Goal: Information Seeking & Learning: Find specific fact

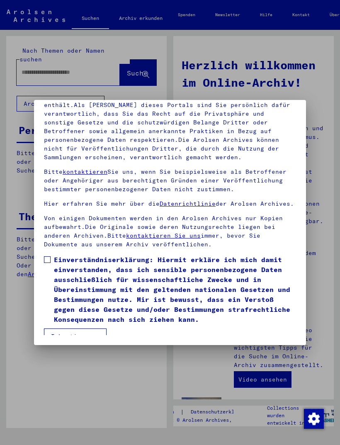
scroll to position [109, 0]
click at [49, 254] on label "Einverständniserklärung: Hiermit erkläre ich mich damit einverstanden, dass ich…" at bounding box center [170, 289] width 252 height 70
click at [83, 328] on button "Ich stimme zu" at bounding box center [75, 336] width 63 height 16
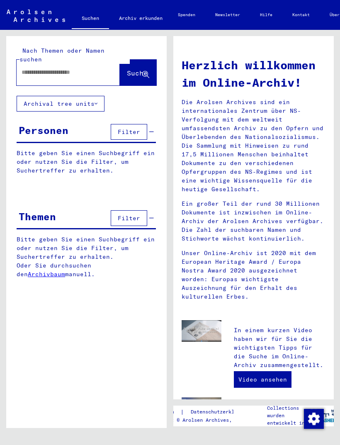
click at [37, 68] on input "text" at bounding box center [58, 72] width 73 height 9
type input "******"
click at [132, 69] on span "Suche" at bounding box center [137, 73] width 21 height 8
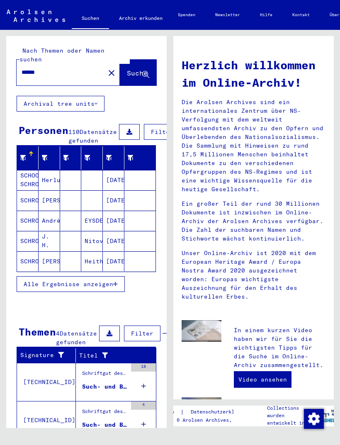
click at [105, 283] on span "Alle Ergebnisse anzeigen" at bounding box center [69, 283] width 90 height 7
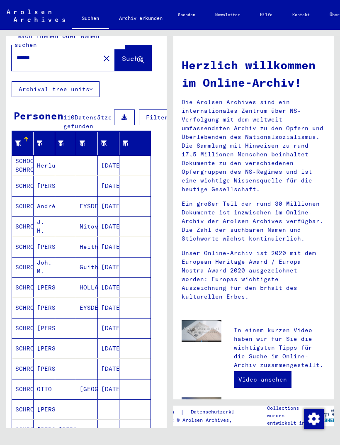
scroll to position [15, 5]
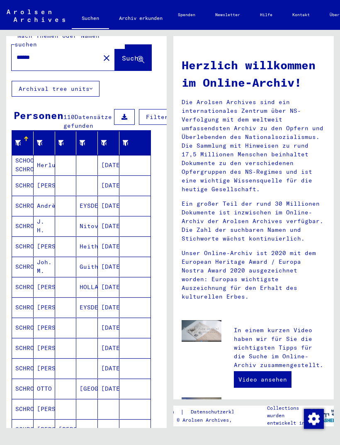
click at [24, 170] on mat-cell "SCHOON SCHRON" at bounding box center [23, 165] width 22 height 20
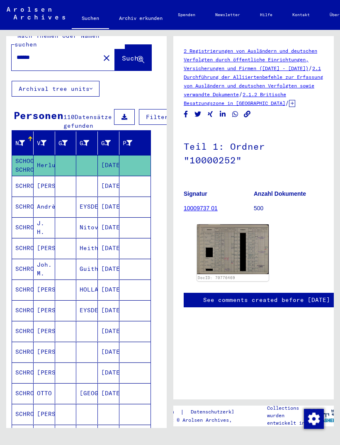
click at [27, 184] on mat-cell "SCHROEN" at bounding box center [23, 186] width 22 height 20
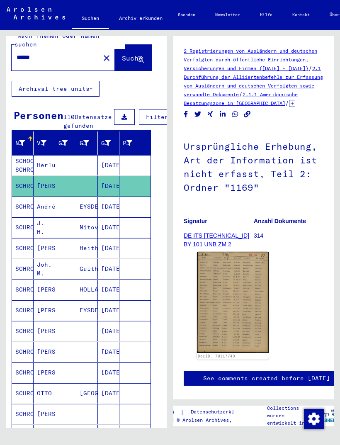
click at [197, 245] on link "DE ITS [TECHNICAL_ID] BY 101 UNB ZM 2" at bounding box center [216, 239] width 65 height 15
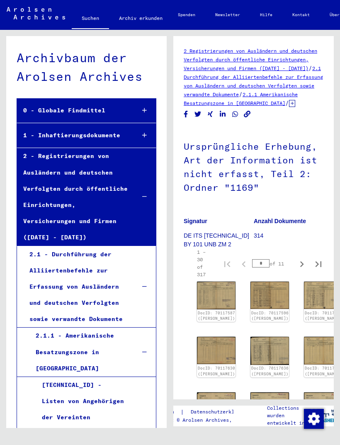
scroll to position [8068, 0]
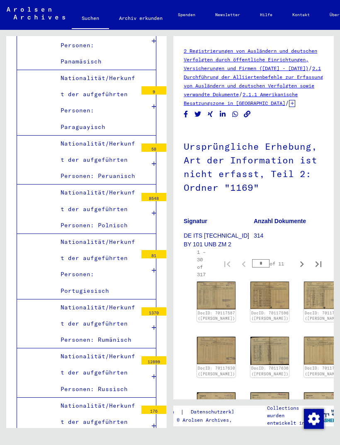
click at [216, 307] on img at bounding box center [216, 295] width 39 height 28
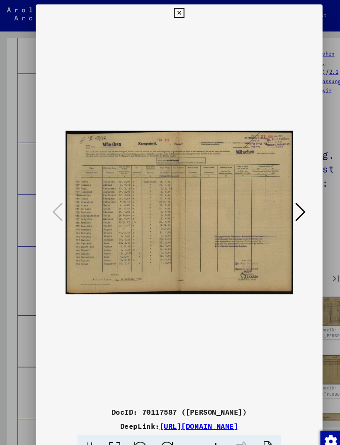
click at [174, 11] on icon at bounding box center [170, 12] width 10 height 10
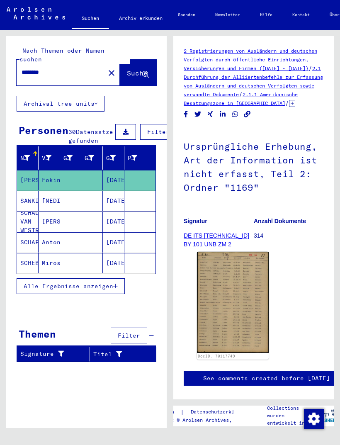
click at [35, 283] on span "Alle Ergebnisse anzeigen" at bounding box center [69, 285] width 90 height 7
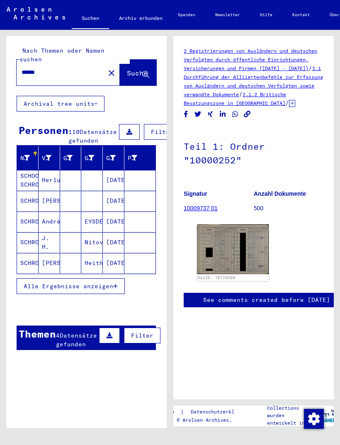
click at [31, 200] on mat-cell "SCHROEN" at bounding box center [28, 201] width 22 height 20
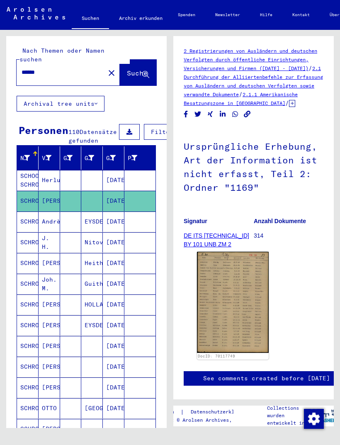
click at [244, 316] on img at bounding box center [233, 302] width 72 height 101
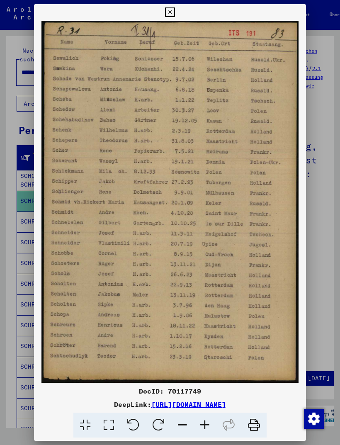
click at [174, 11] on icon at bounding box center [170, 12] width 10 height 10
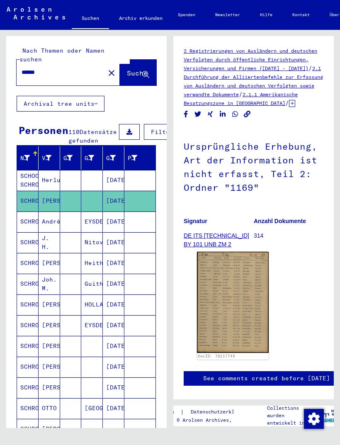
click at [59, 68] on input "******" at bounding box center [61, 72] width 78 height 9
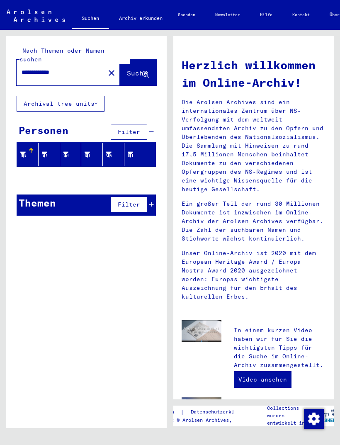
click at [75, 68] on input "**********" at bounding box center [58, 72] width 73 height 9
type input "*****"
